Goal: Task Accomplishment & Management: Manage account settings

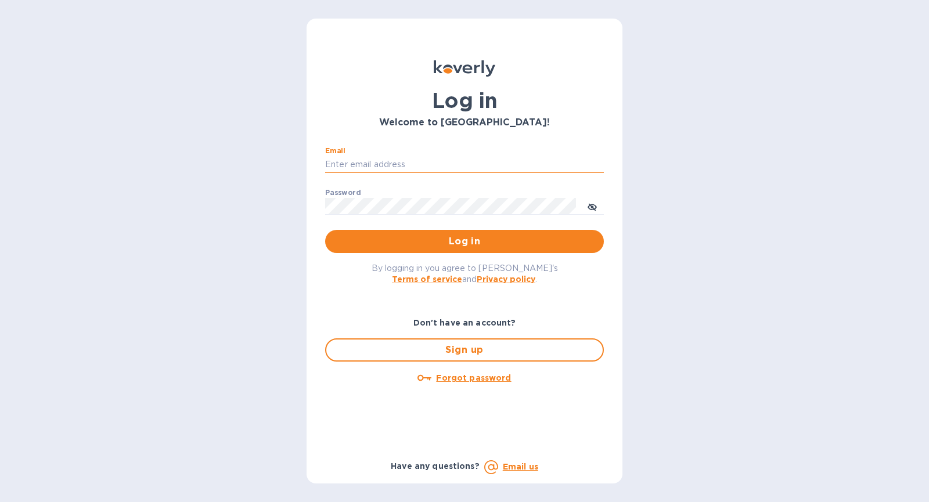
click at [422, 162] on input "Email" at bounding box center [464, 164] width 279 height 17
type input "michael@ammoelectric.com"
click at [325, 230] on button "Log in" at bounding box center [464, 241] width 279 height 23
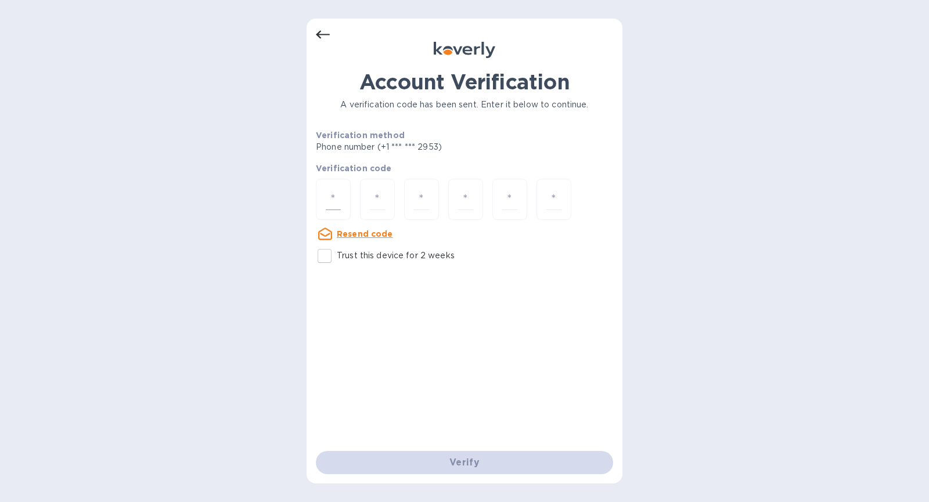
click at [333, 191] on input "number" at bounding box center [333, 199] width 15 height 21
type input "7"
type input "1"
type input "4"
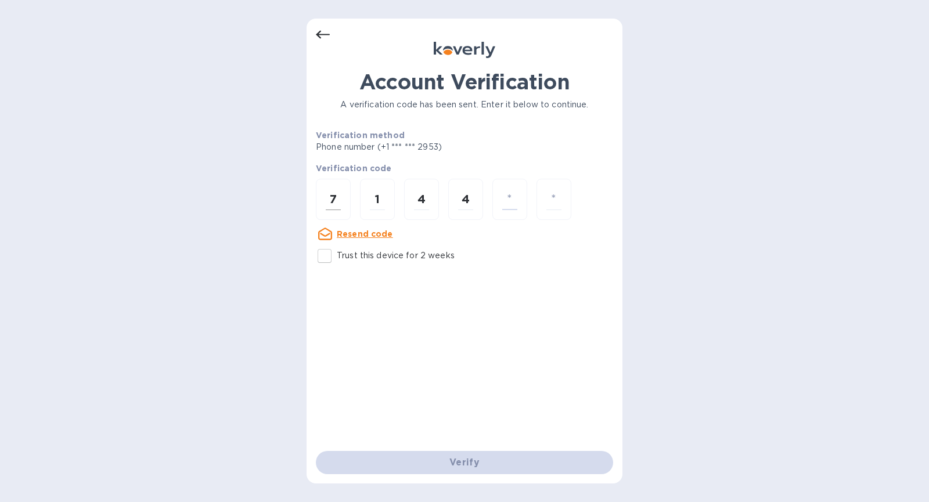
type input "0"
type input "5"
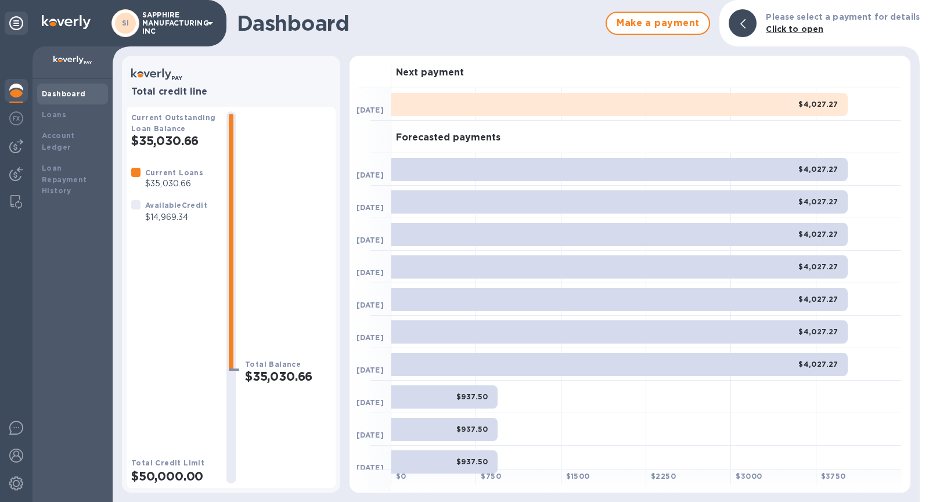
click at [158, 29] on p "SAPPHIRE MANUFACTURING INC" at bounding box center [171, 23] width 58 height 24
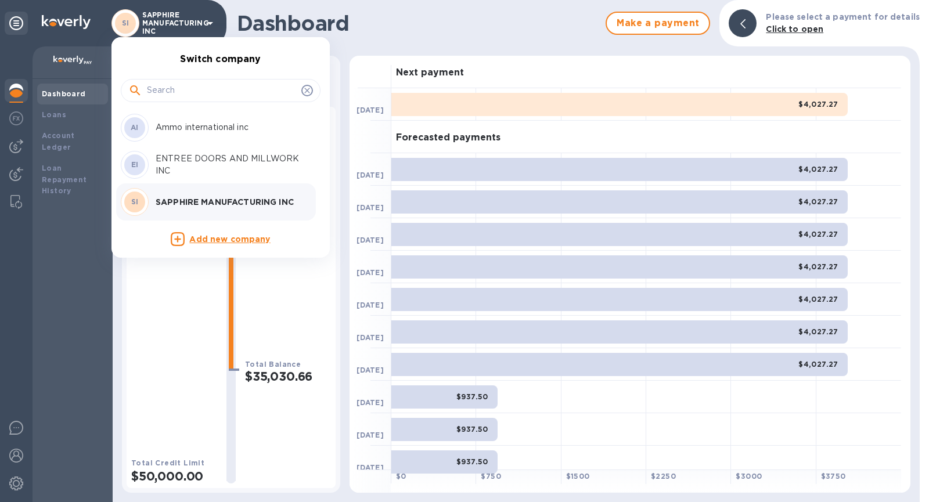
click at [191, 131] on p "Ammo international inc" at bounding box center [229, 127] width 146 height 12
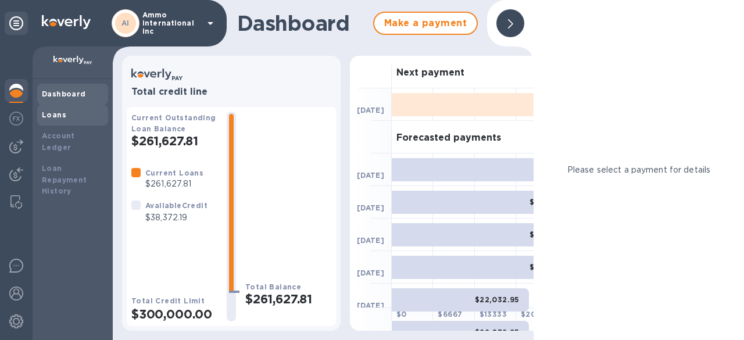
click at [61, 114] on b "Loans" at bounding box center [54, 114] width 24 height 9
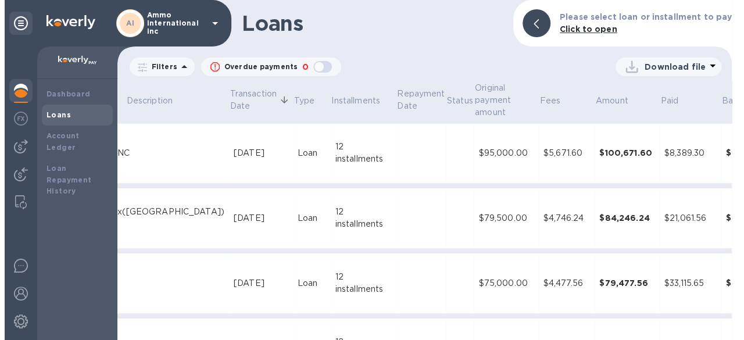
scroll to position [0, 1]
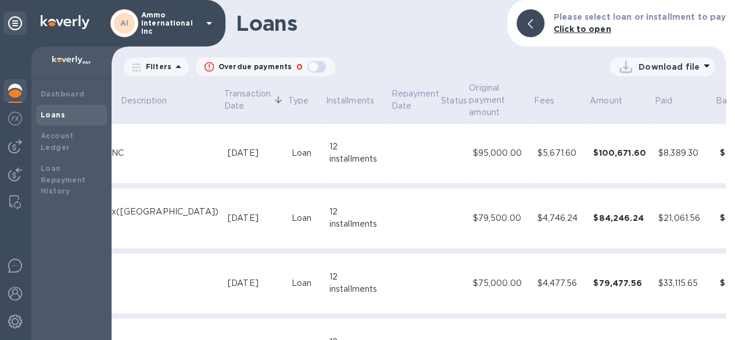
click at [147, 28] on p "Ammo international inc" at bounding box center [170, 23] width 58 height 24
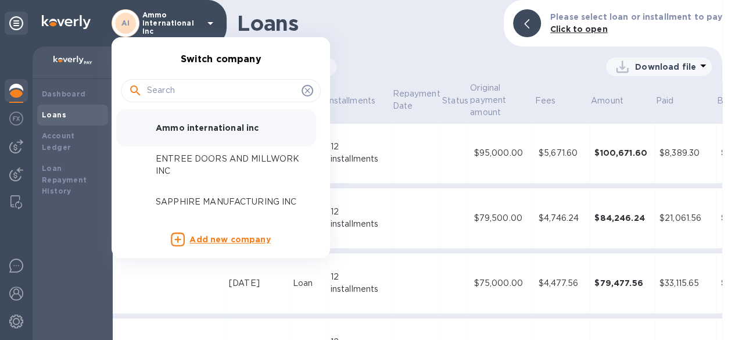
scroll to position [2, 199]
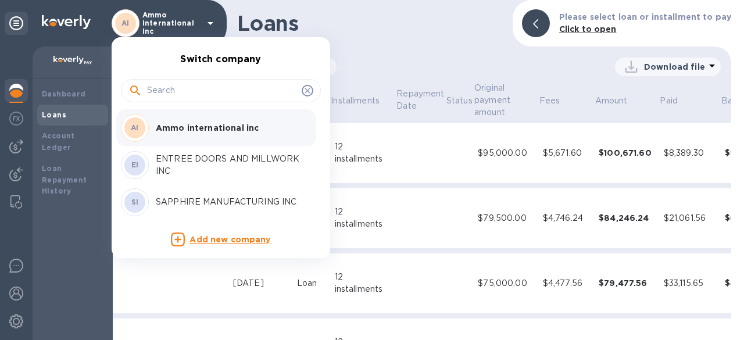
click at [16, 314] on div at bounding box center [372, 170] width 744 height 340
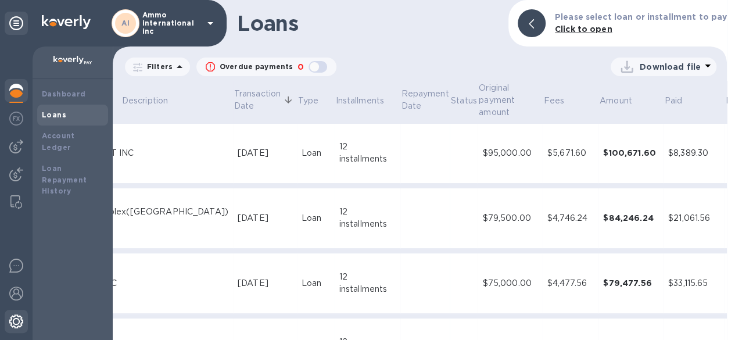
click at [16, 322] on img at bounding box center [16, 321] width 14 height 14
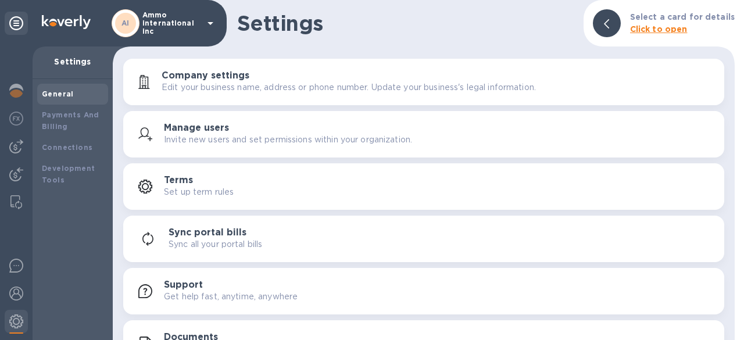
scroll to position [29, 0]
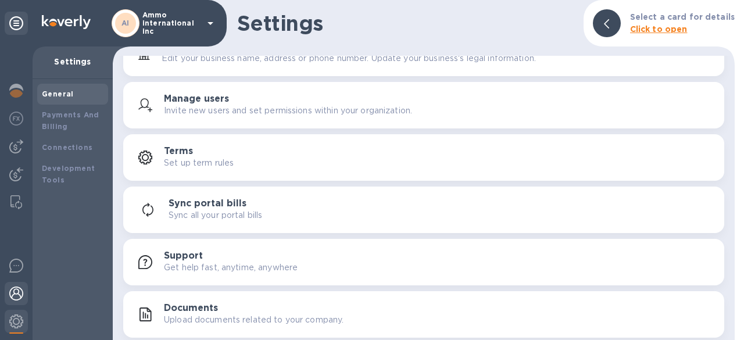
click at [13, 290] on img at bounding box center [16, 293] width 14 height 14
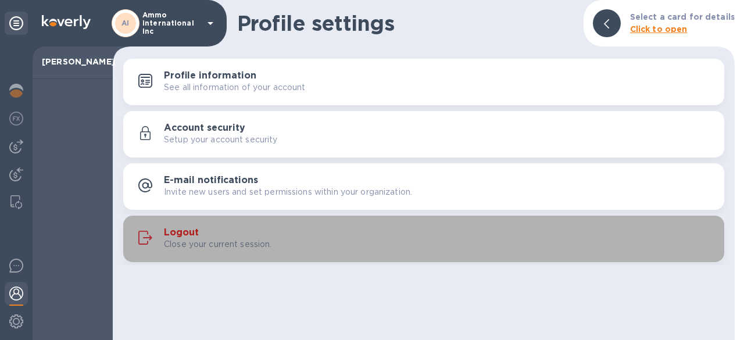
click at [213, 242] on p "Close your current session." at bounding box center [218, 244] width 108 height 12
